Goal: Task Accomplishment & Management: Complete application form

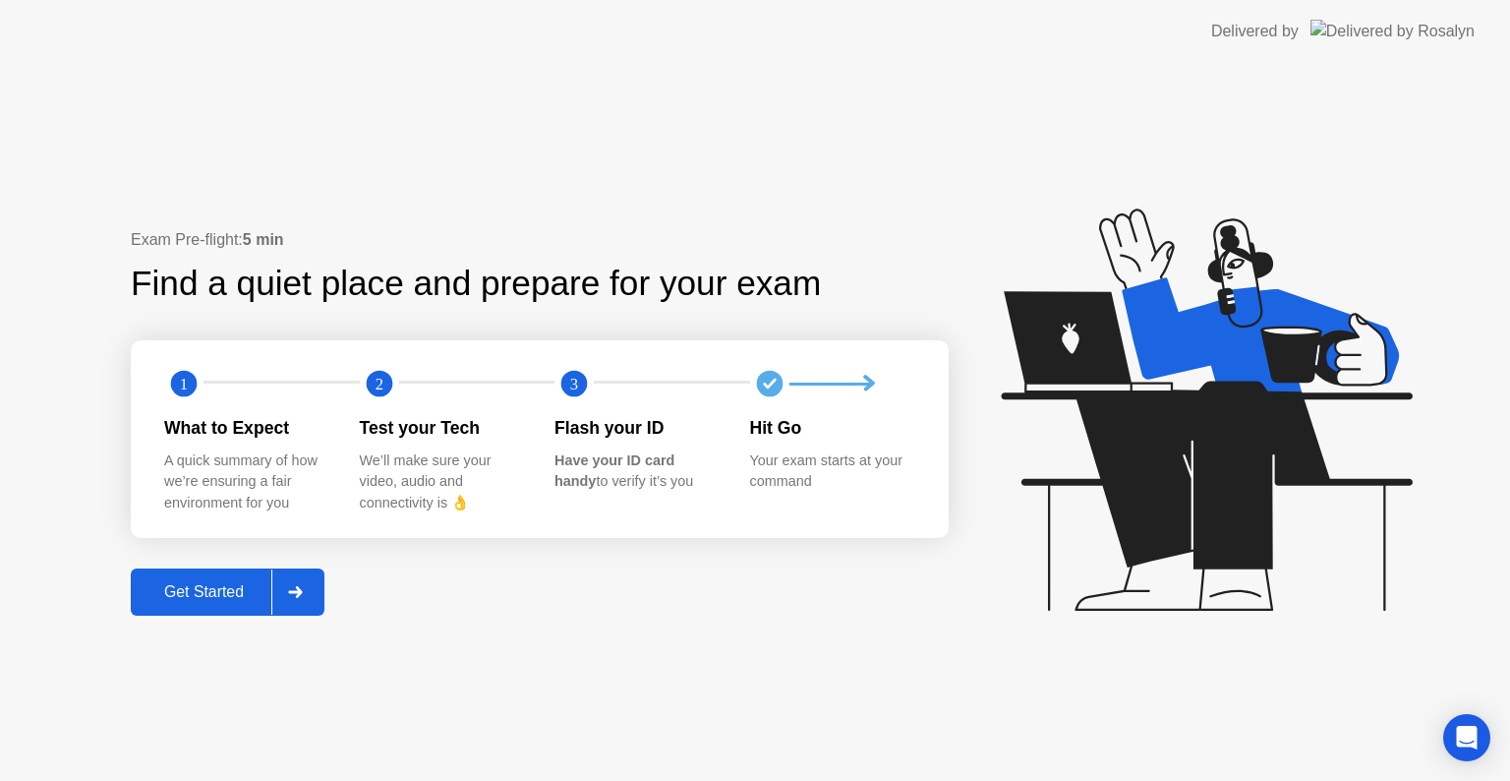
click at [204, 589] on div "Get Started" at bounding box center [204, 592] width 135 height 18
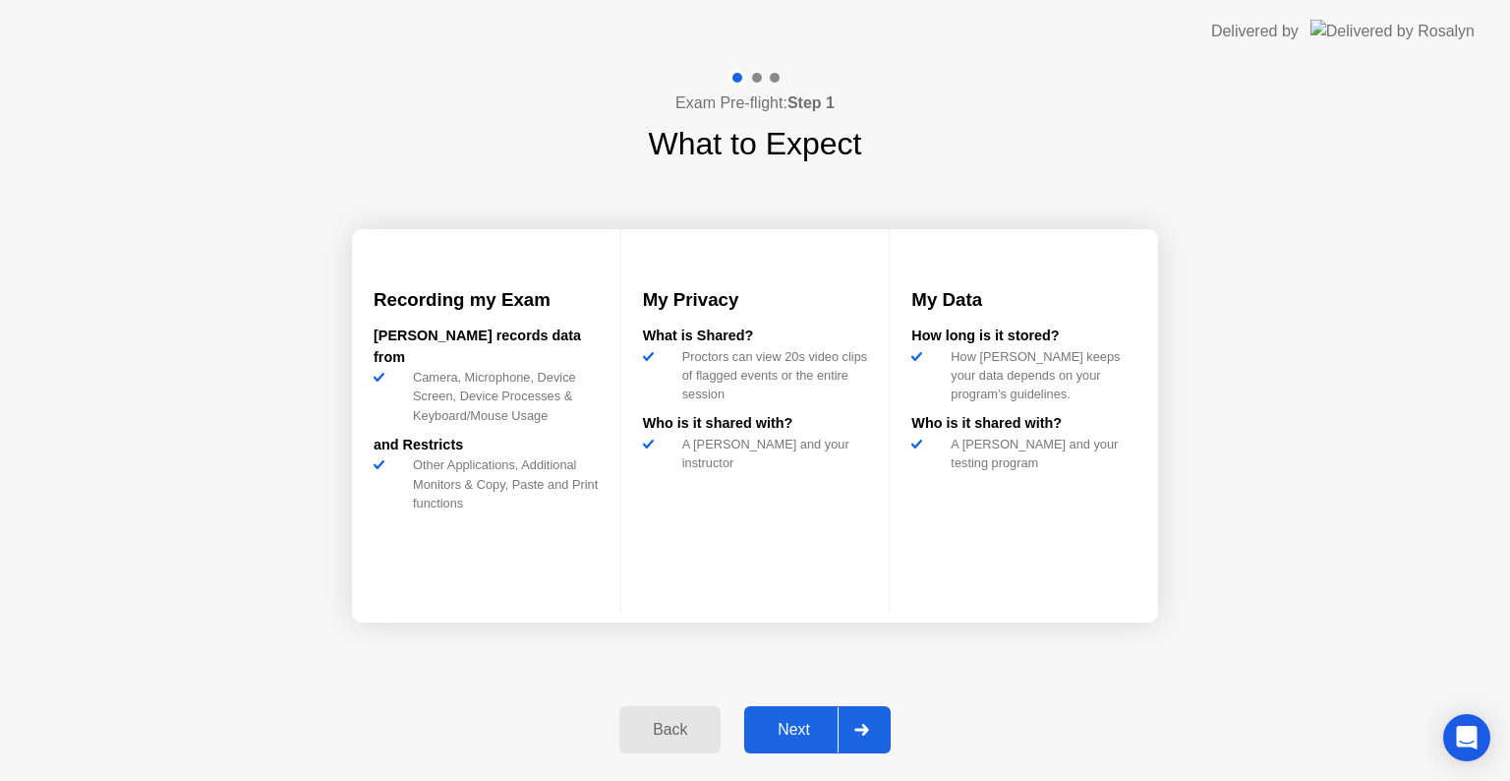
click at [772, 726] on div "Next" at bounding box center [793, 730] width 87 height 18
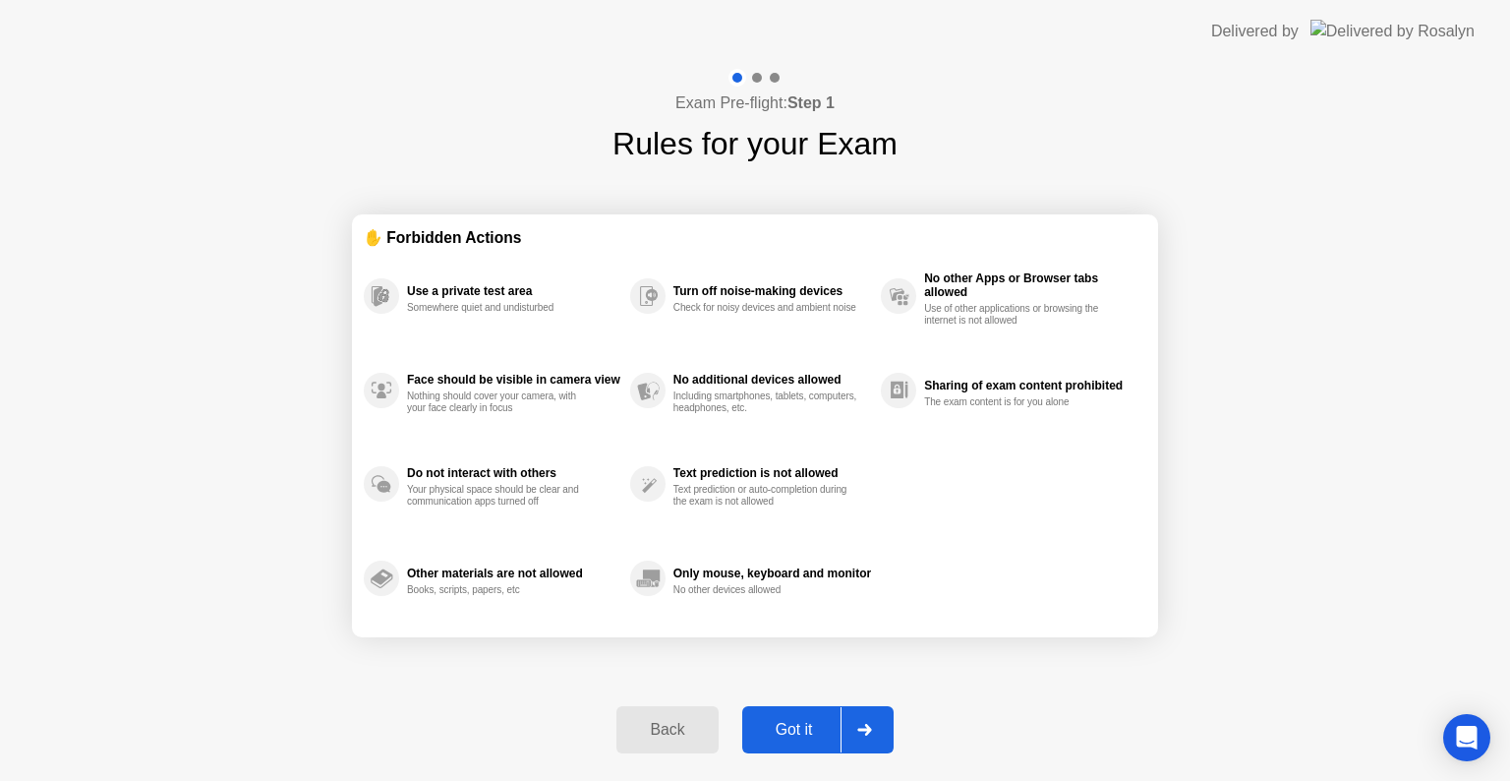
click at [772, 726] on div "Got it" at bounding box center [794, 730] width 92 height 18
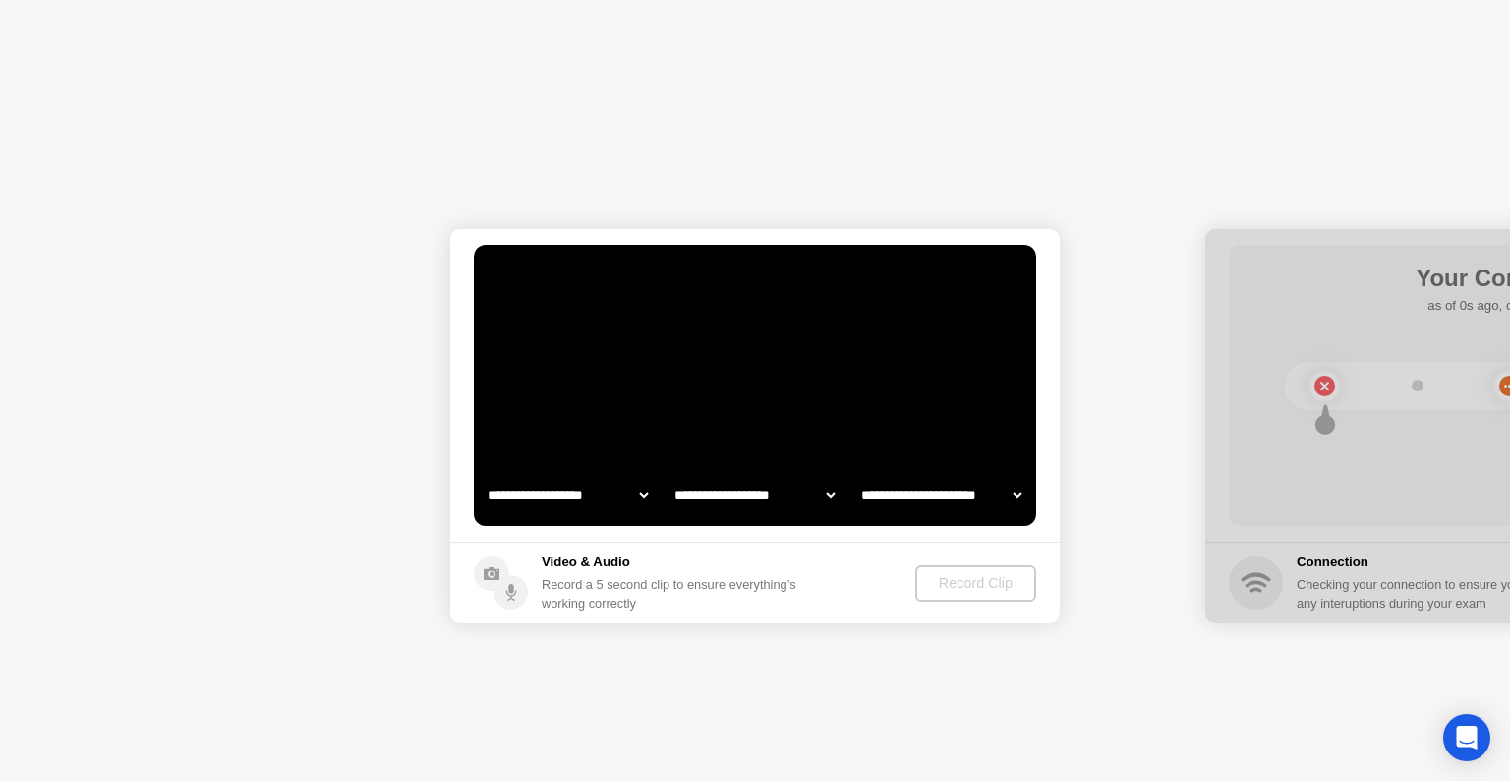
select select "**********"
select select "*******"
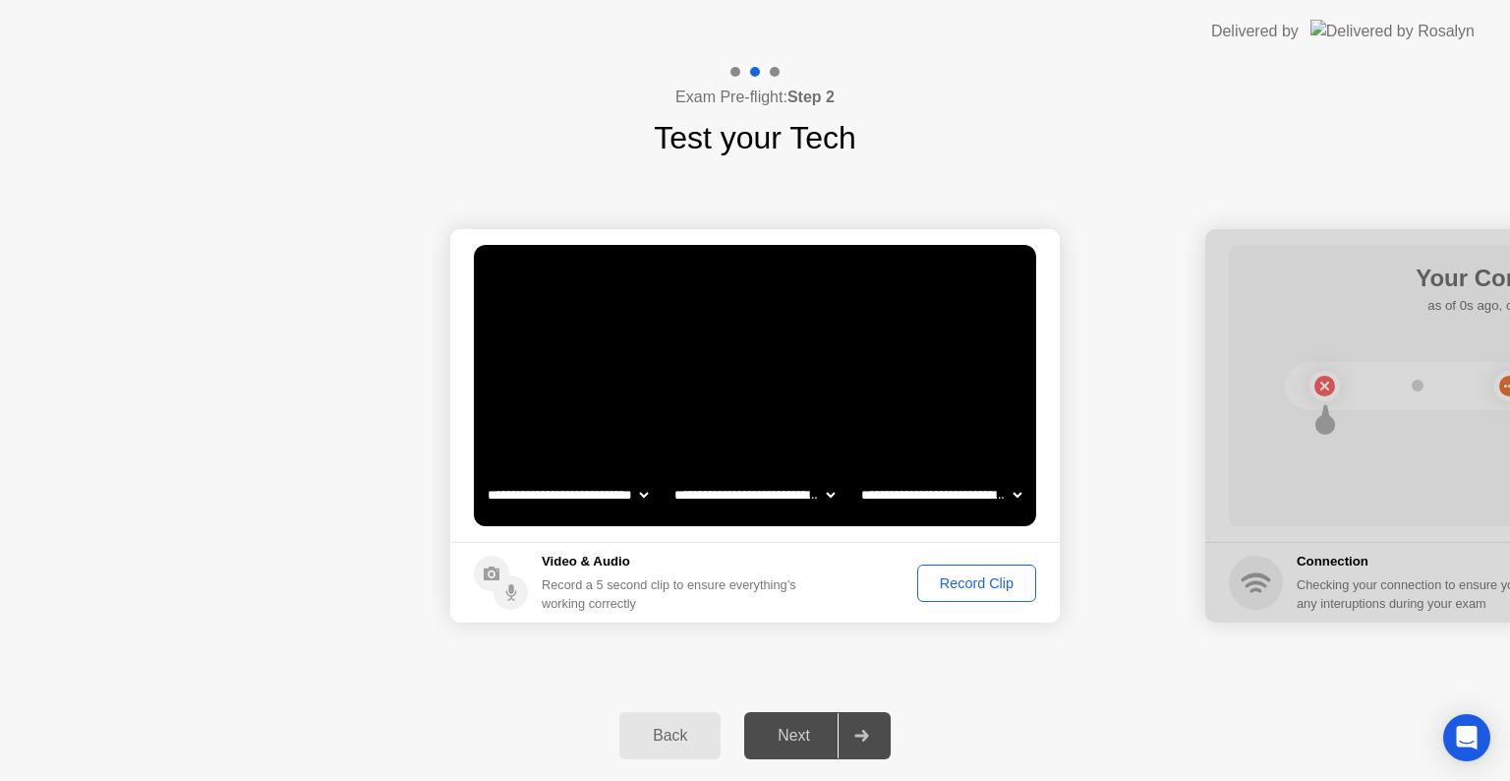
click at [973, 584] on div "Record Clip" at bounding box center [976, 583] width 105 height 16
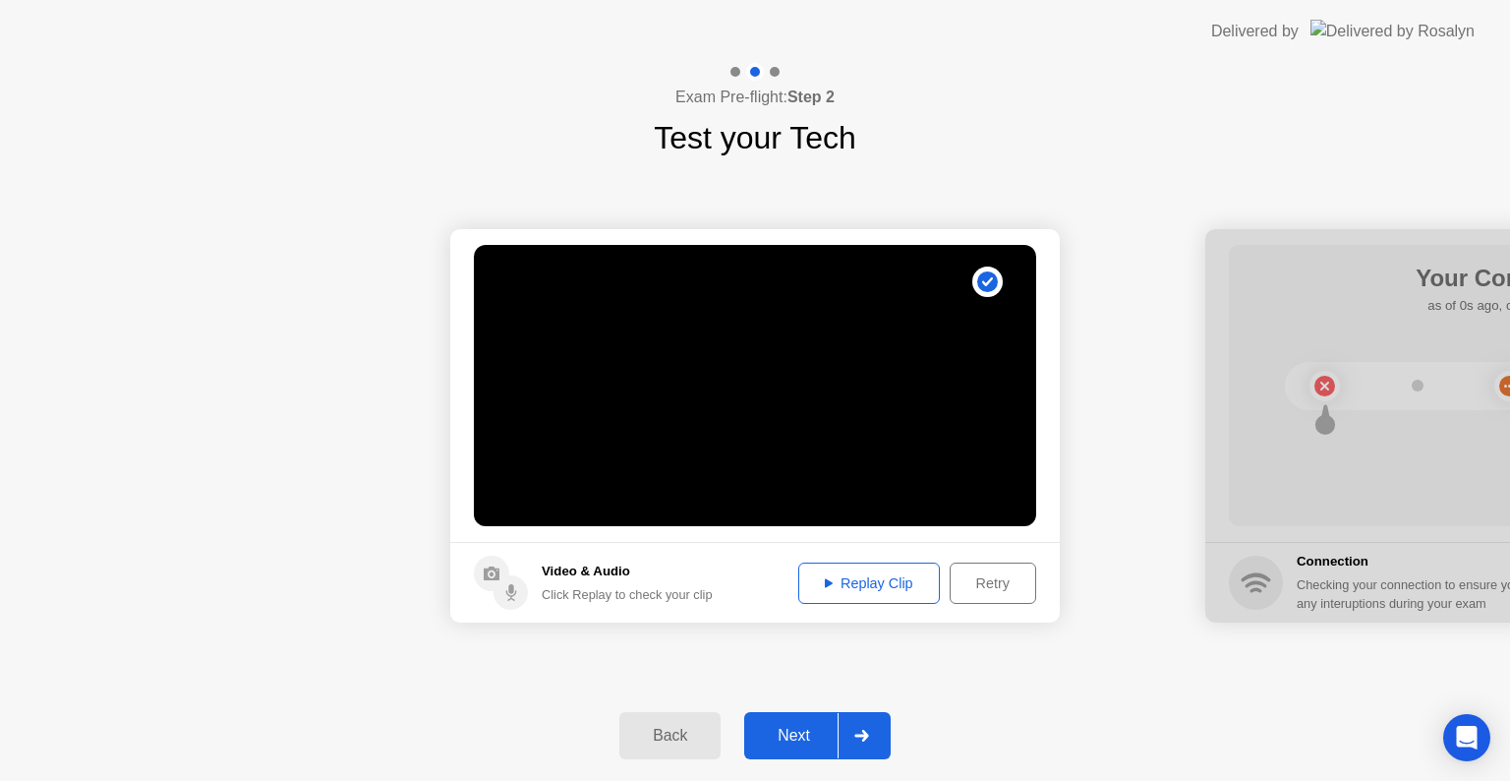
click at [869, 584] on div "Replay Clip" at bounding box center [869, 583] width 128 height 16
click at [797, 742] on div "Next" at bounding box center [793, 736] width 87 height 18
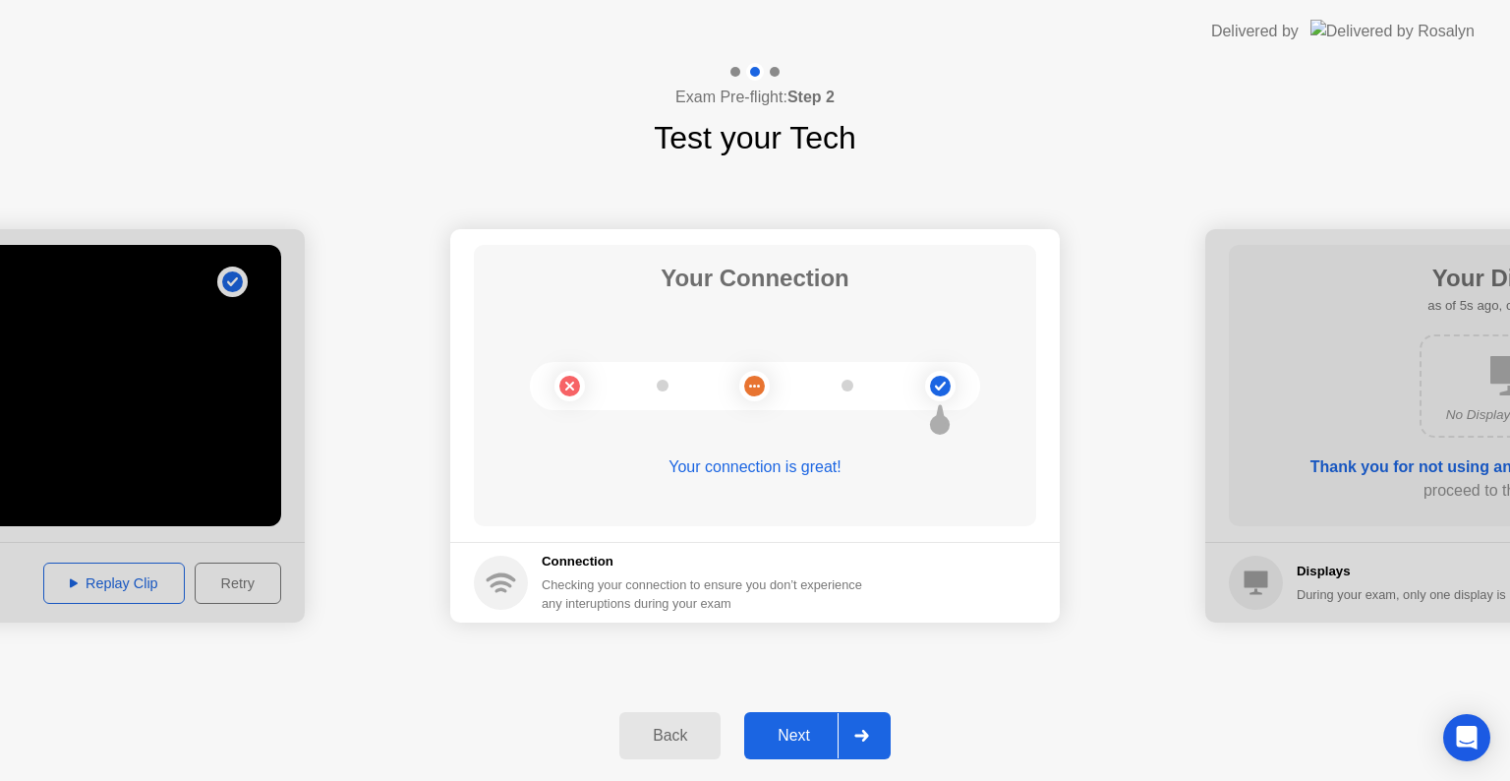
click at [789, 733] on div "Next" at bounding box center [793, 736] width 87 height 18
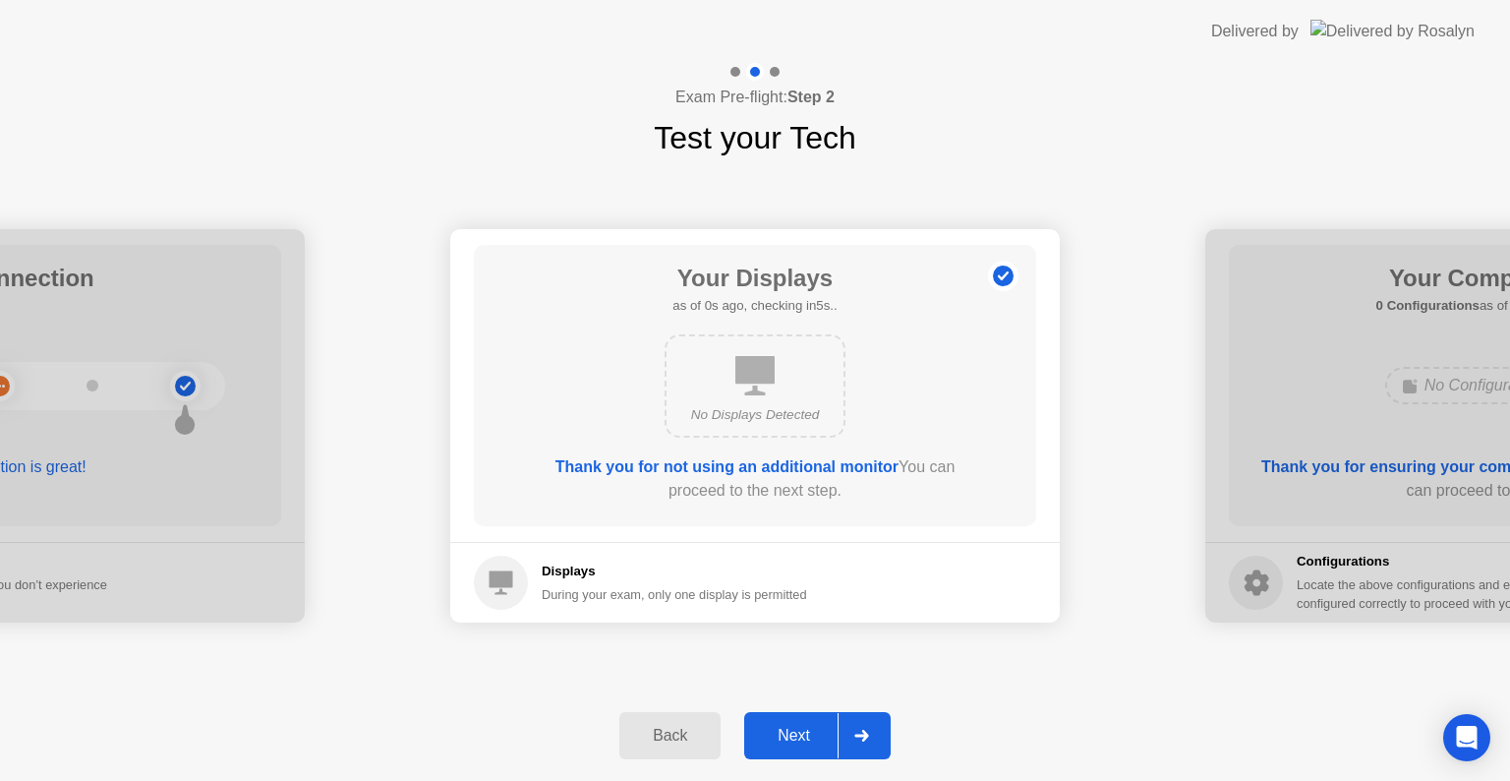
click at [795, 732] on div "Next" at bounding box center [793, 736] width 87 height 18
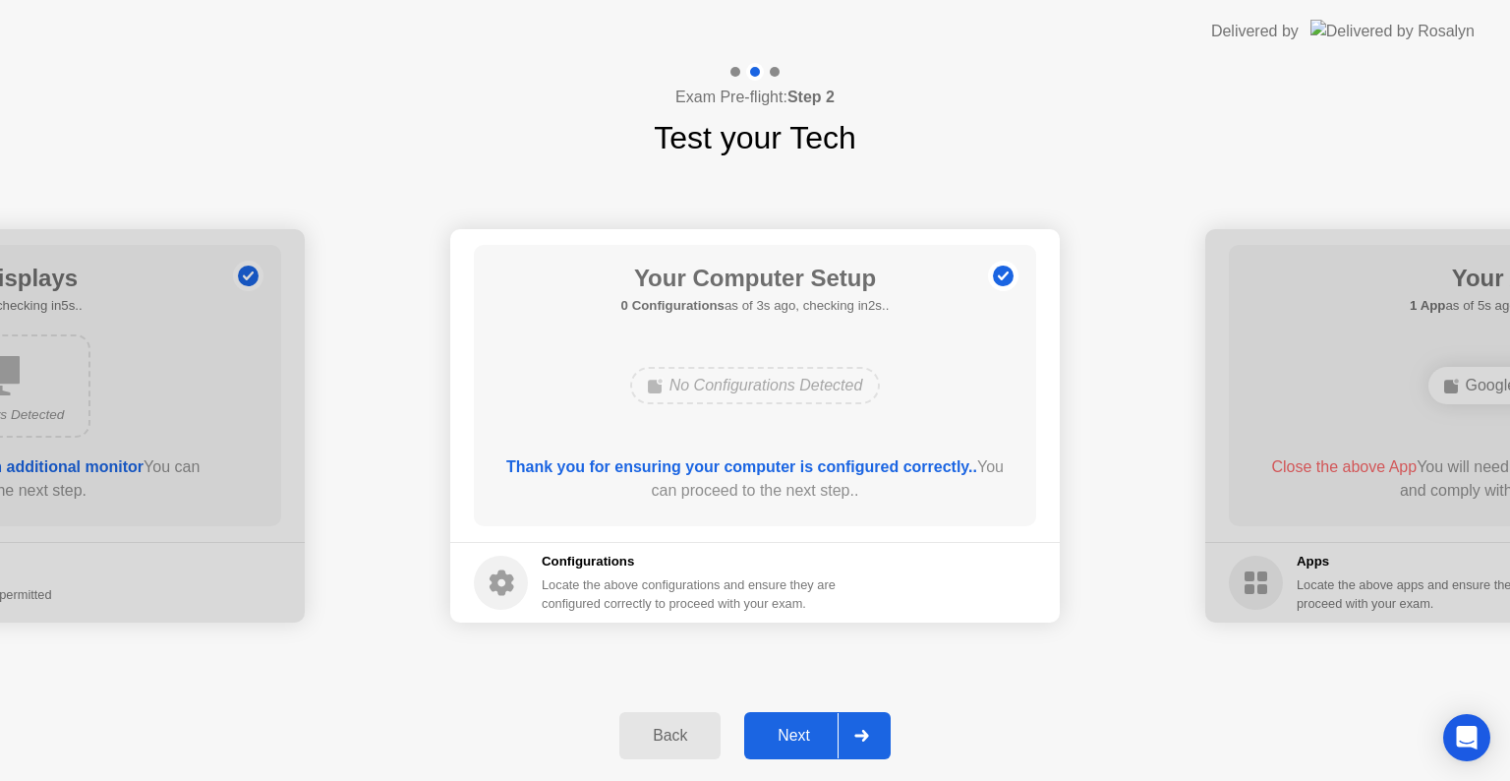
click at [788, 733] on div "Next" at bounding box center [793, 736] width 87 height 18
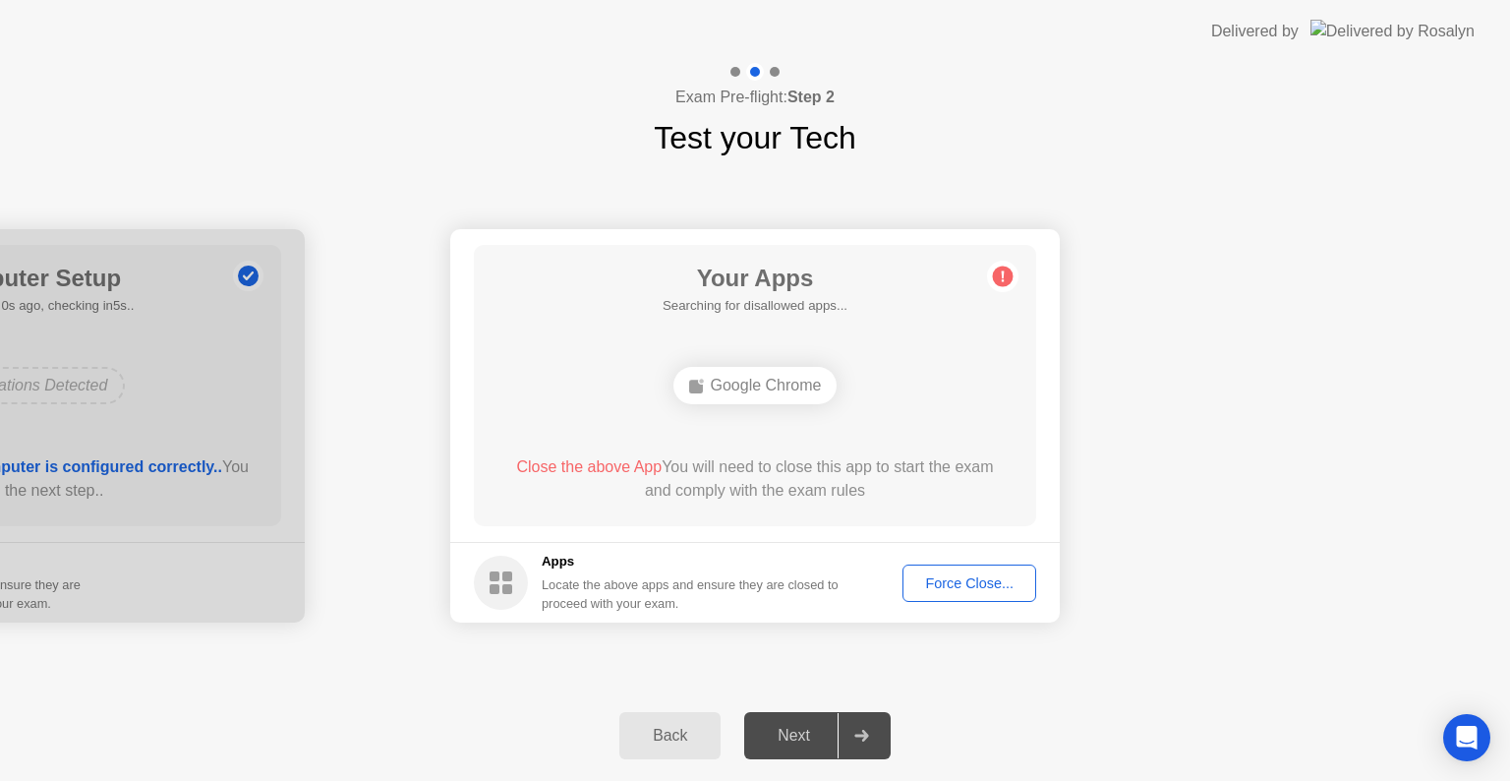
click at [741, 388] on div "Google Chrome" at bounding box center [755, 385] width 164 height 37
click at [359, 691] on div "Back Next" at bounding box center [755, 735] width 1510 height 90
click at [973, 581] on div "Force Close..." at bounding box center [969, 583] width 120 height 16
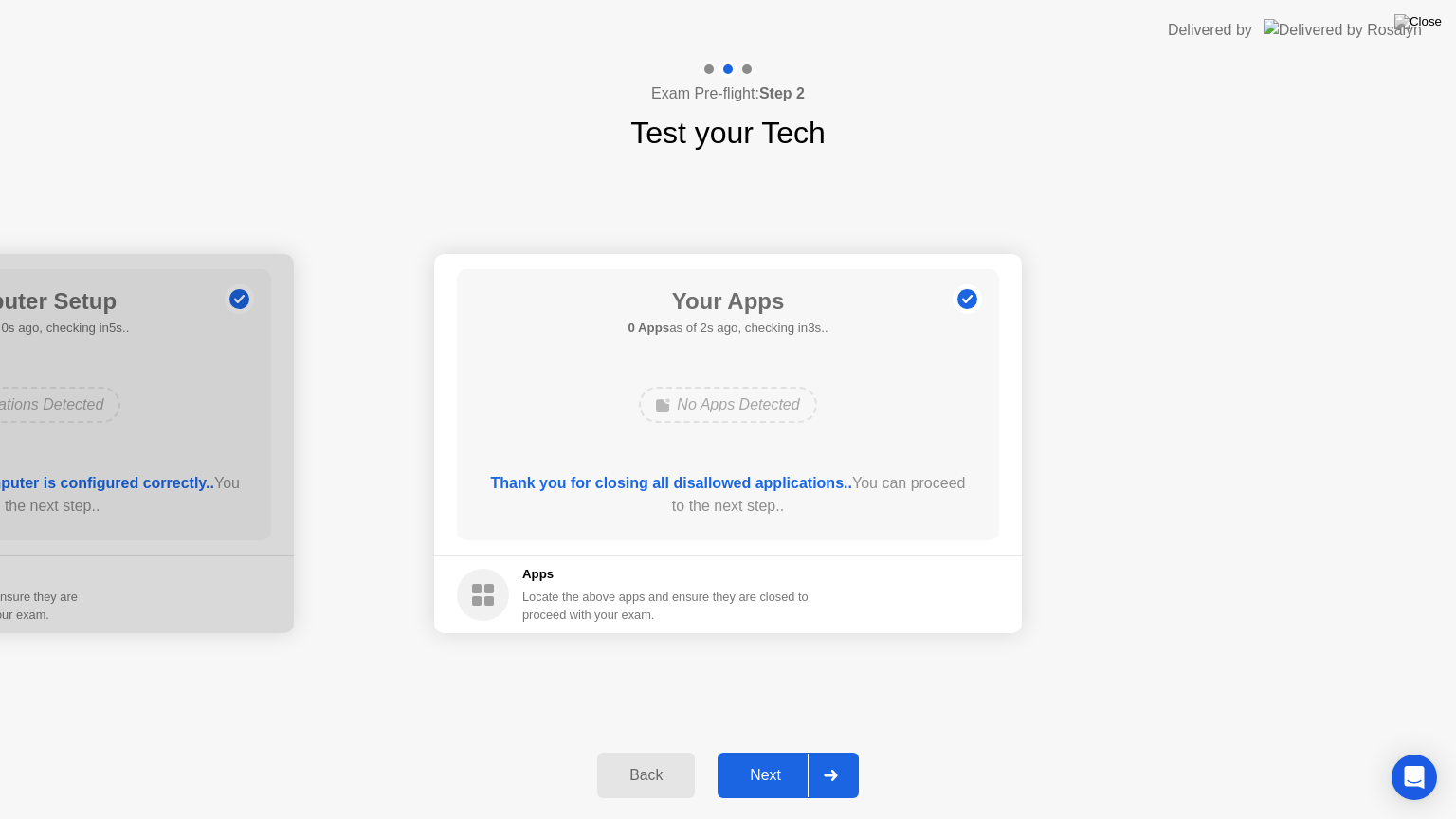
click at [757, 752] on div "Next" at bounding box center [765, 776] width 84 height 17
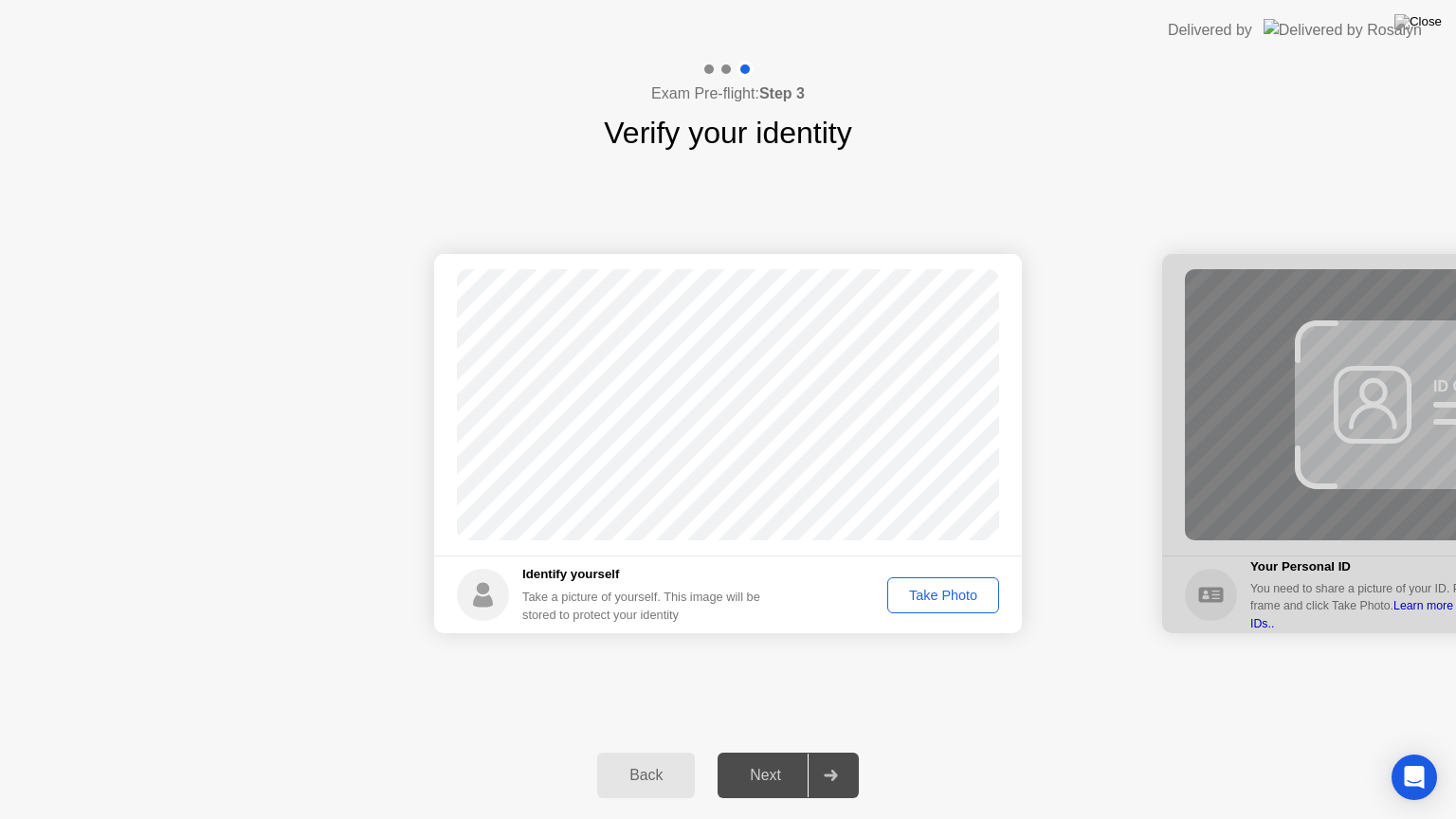
click at [941, 597] on div "Take Photo" at bounding box center [943, 596] width 98 height 15
click at [755, 752] on div "Next" at bounding box center [765, 776] width 84 height 17
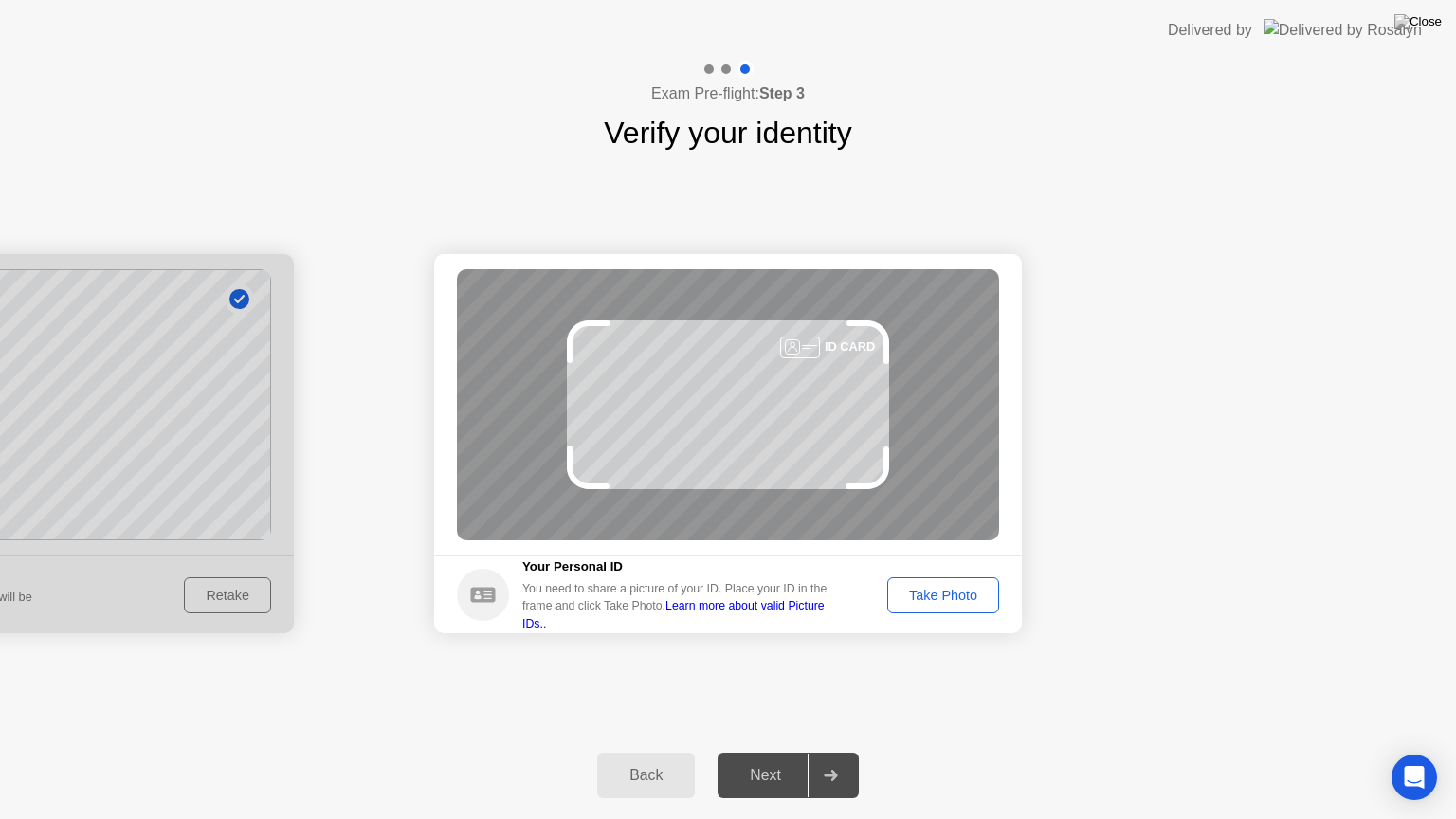
click at [956, 591] on div "Take Photo" at bounding box center [943, 596] width 98 height 15
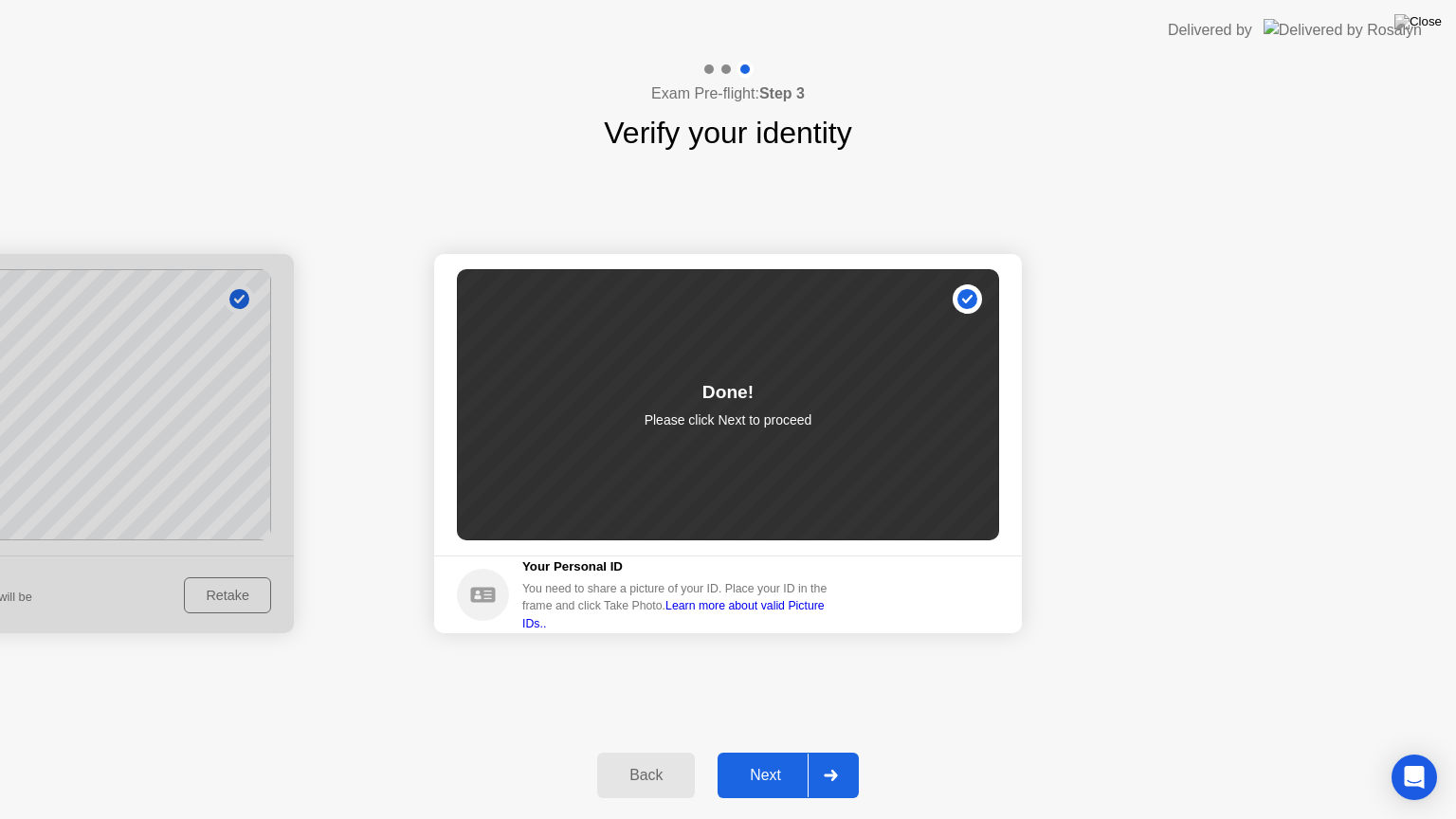
click at [758, 752] on div "Next" at bounding box center [765, 776] width 84 height 17
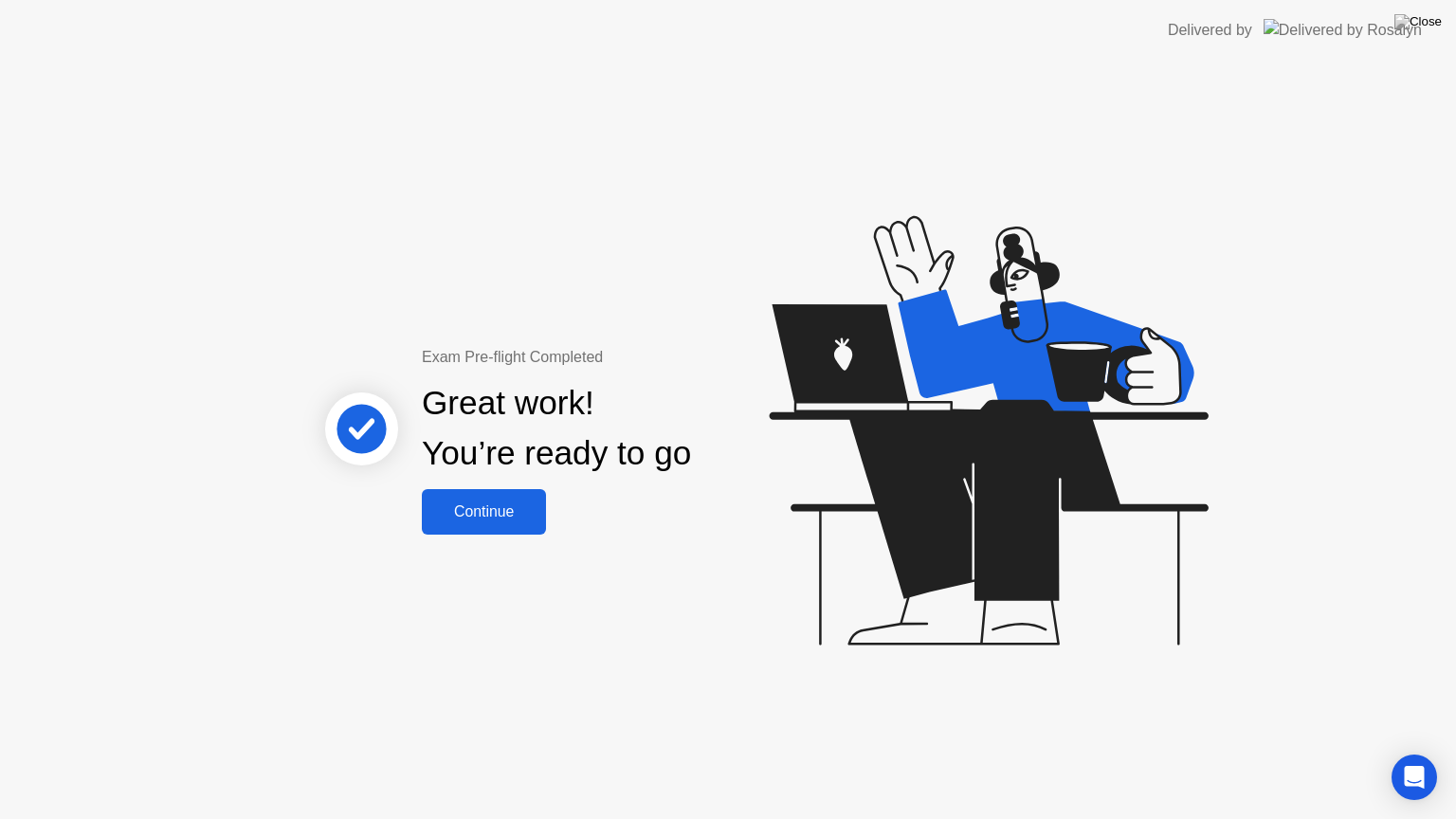
click at [477, 505] on div "Continue" at bounding box center [483, 512] width 113 height 17
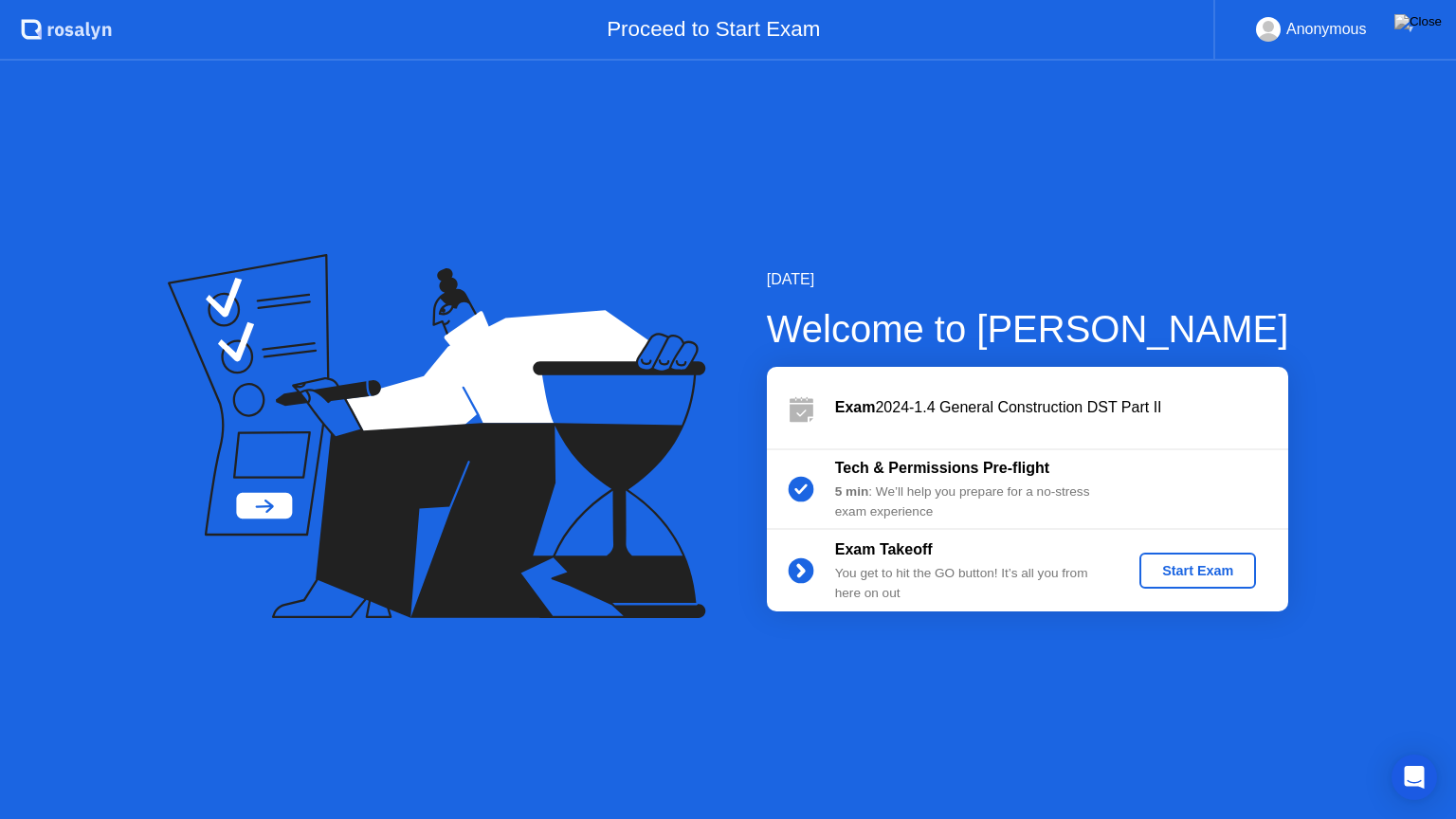
click at [1196, 572] on div "Start Exam" at bounding box center [1198, 571] width 101 height 15
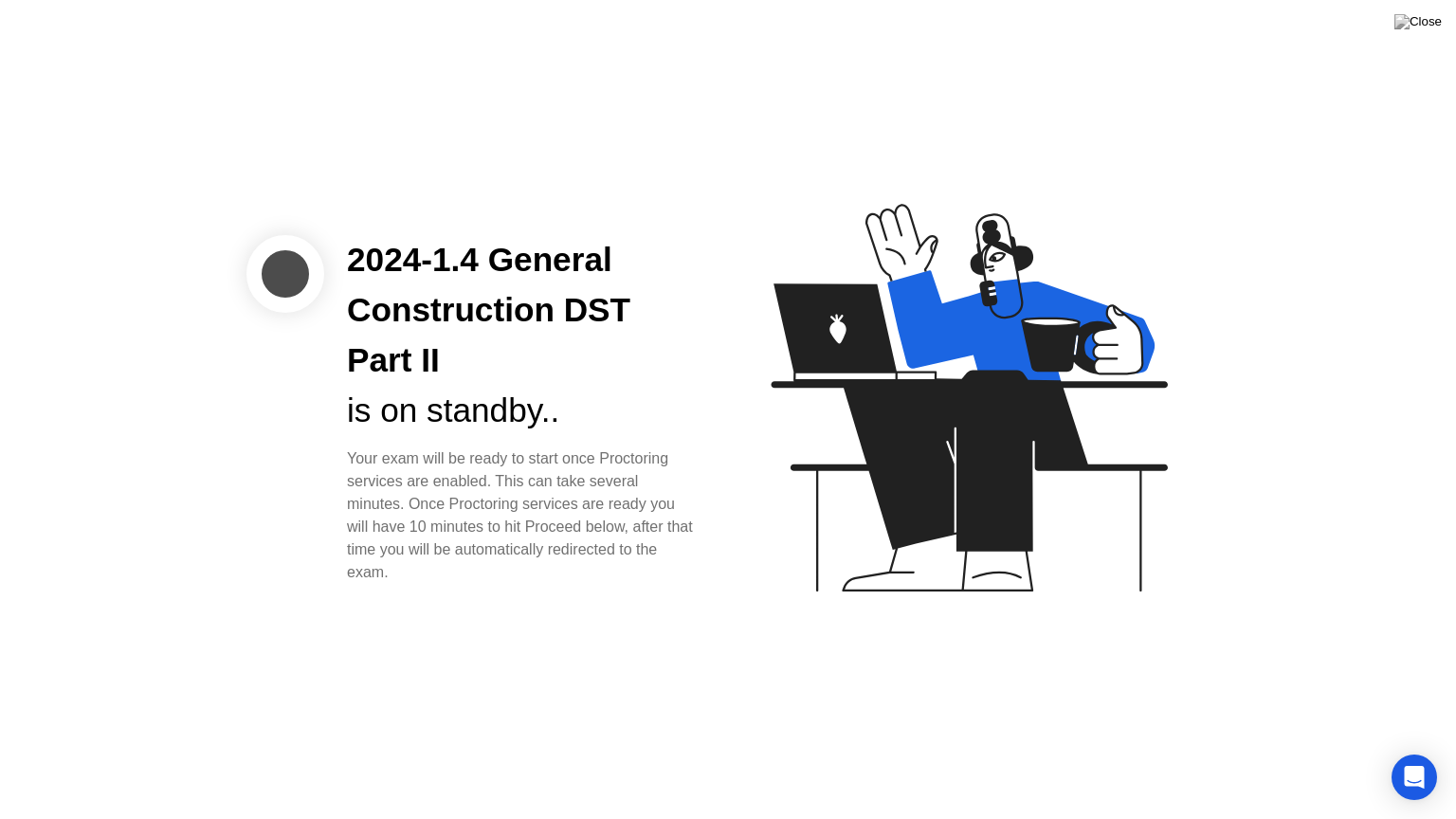
click at [660, 400] on div "is on standby.." at bounding box center [523, 411] width 351 height 50
click at [1168, 706] on div "2024-1.4 General Construction DST Part II is on standby.. Your exam will be rea…" at bounding box center [728, 409] width 1456 height 819
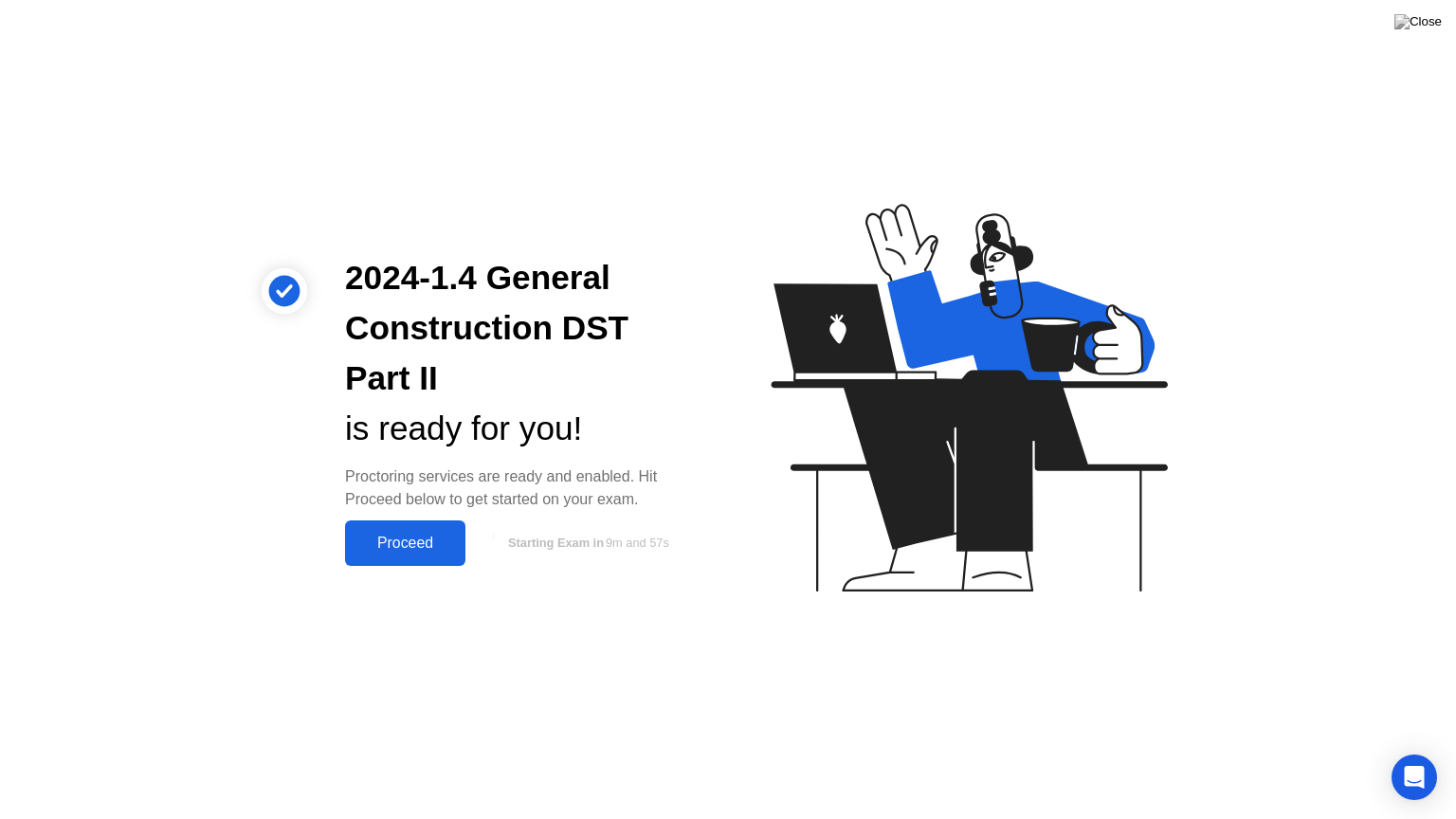
click at [399, 543] on div "Proceed" at bounding box center [405, 543] width 109 height 17
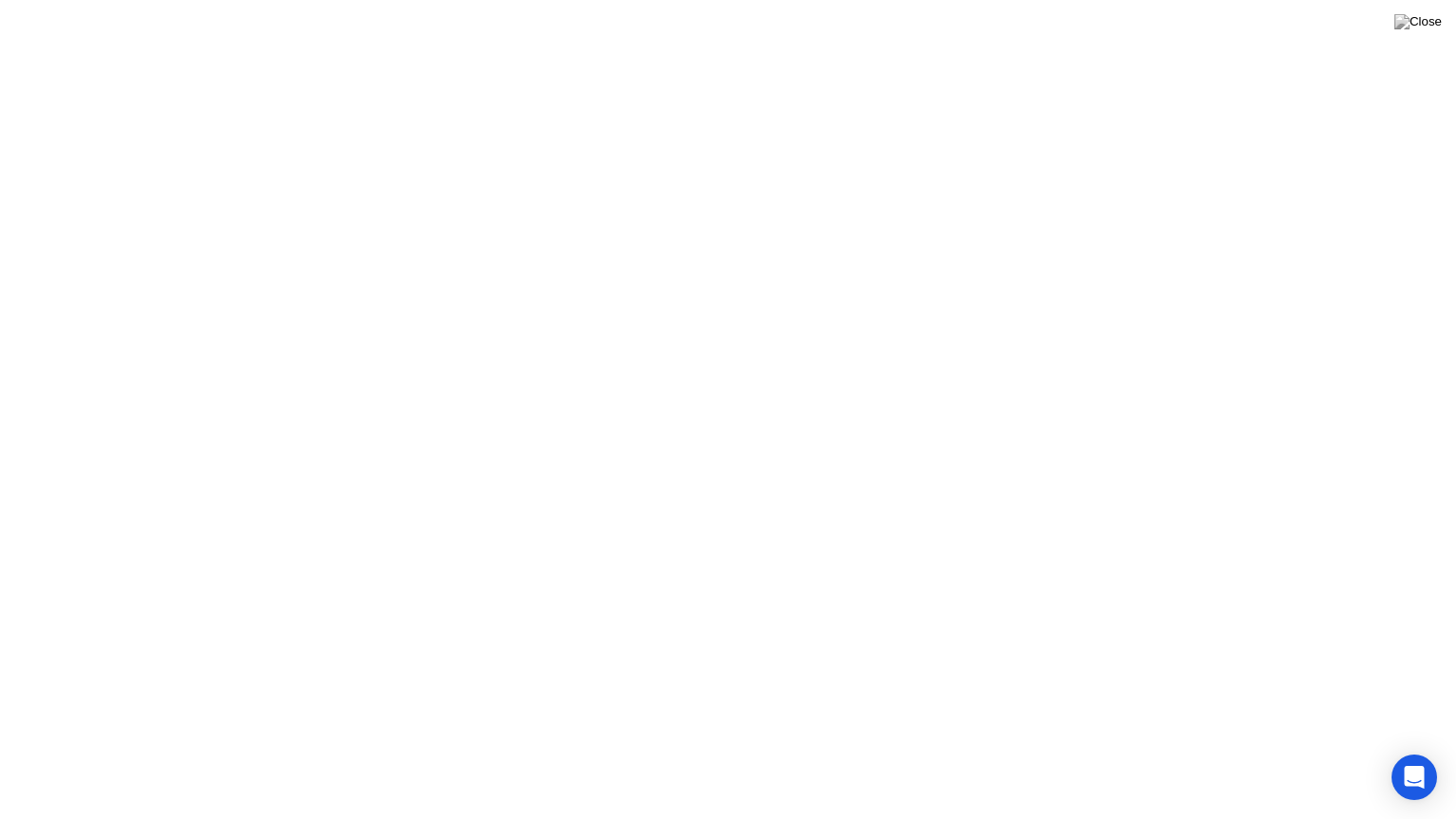
click button "Got it"
